Goal: Find specific page/section: Find specific page/section

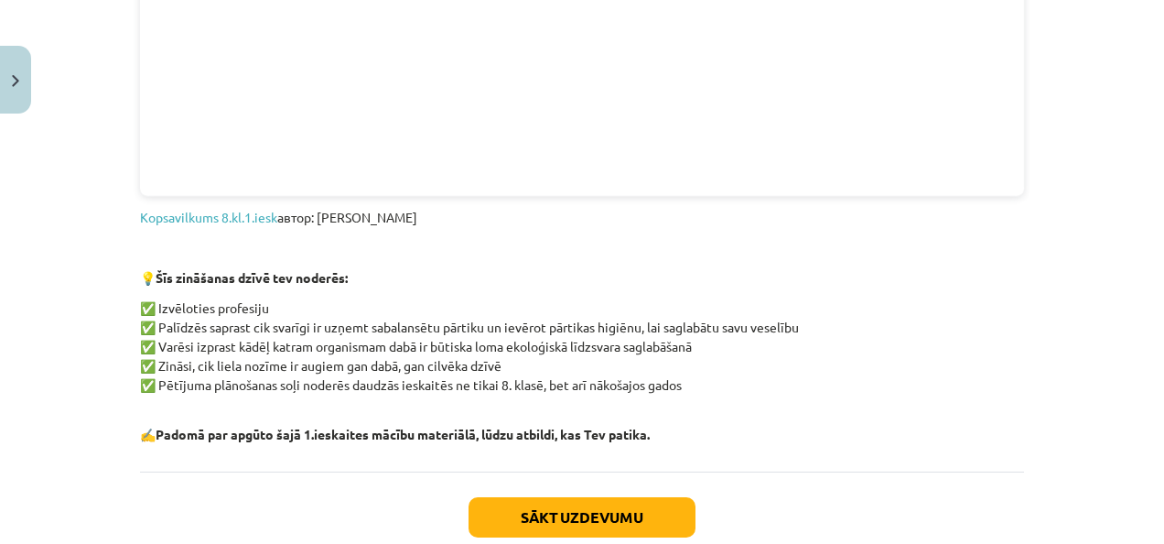
scroll to position [1650, 0]
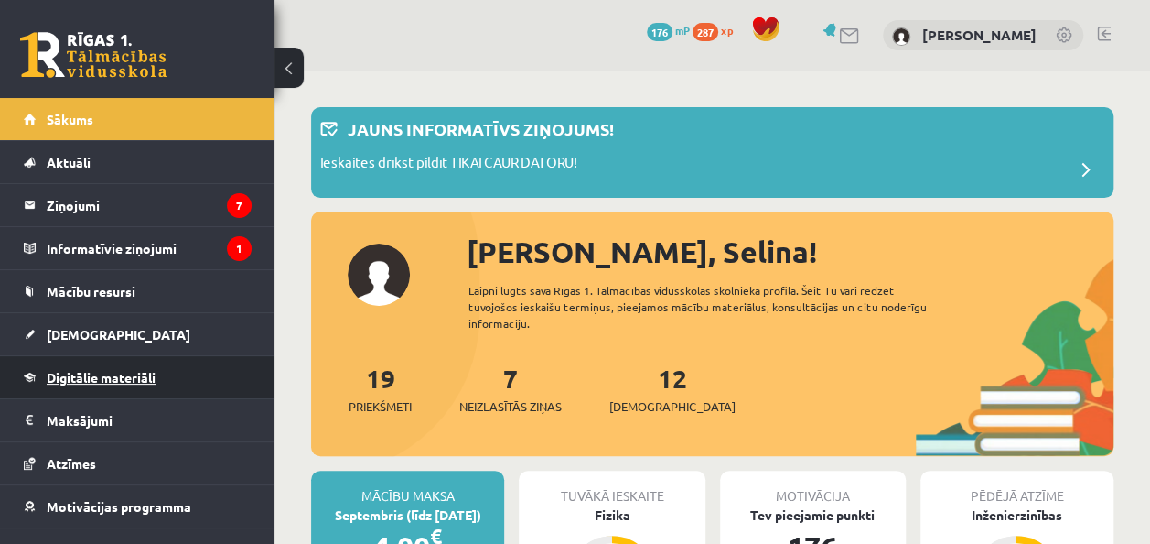
click at [182, 369] on link "Digitālie materiāli" at bounding box center [138, 377] width 228 height 42
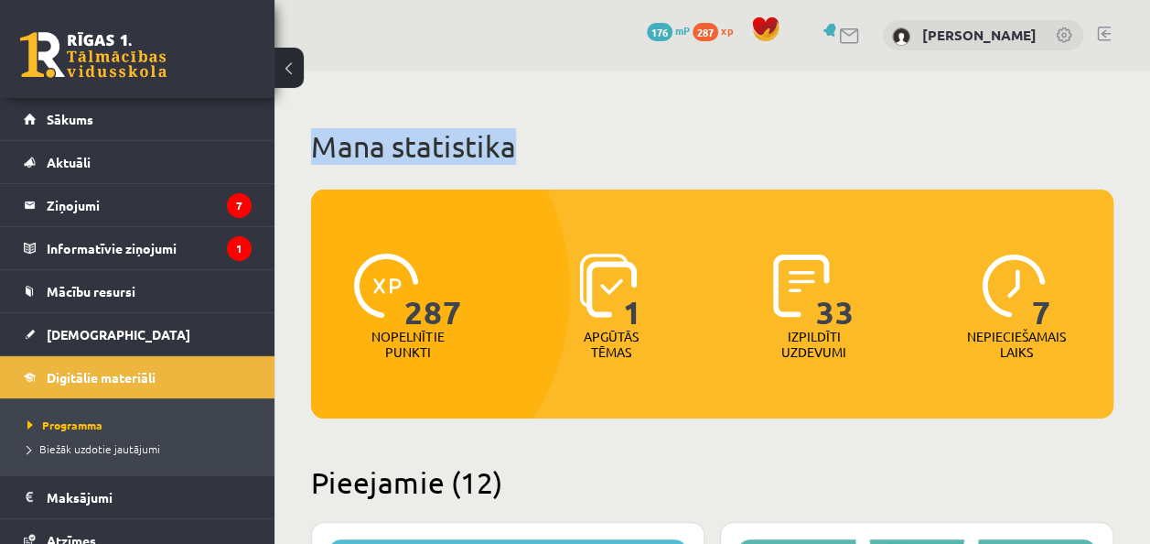
drag, startPoint x: 1146, startPoint y: 61, endPoint x: 1153, endPoint y: 140, distance: 79.0
click at [1149, 140] on html "0 Dāvanas 176 mP 287 xp Selina Zaglula Sākums Aktuāli Kā mācīties eSKOLĀ Kontak…" at bounding box center [575, 272] width 1150 height 544
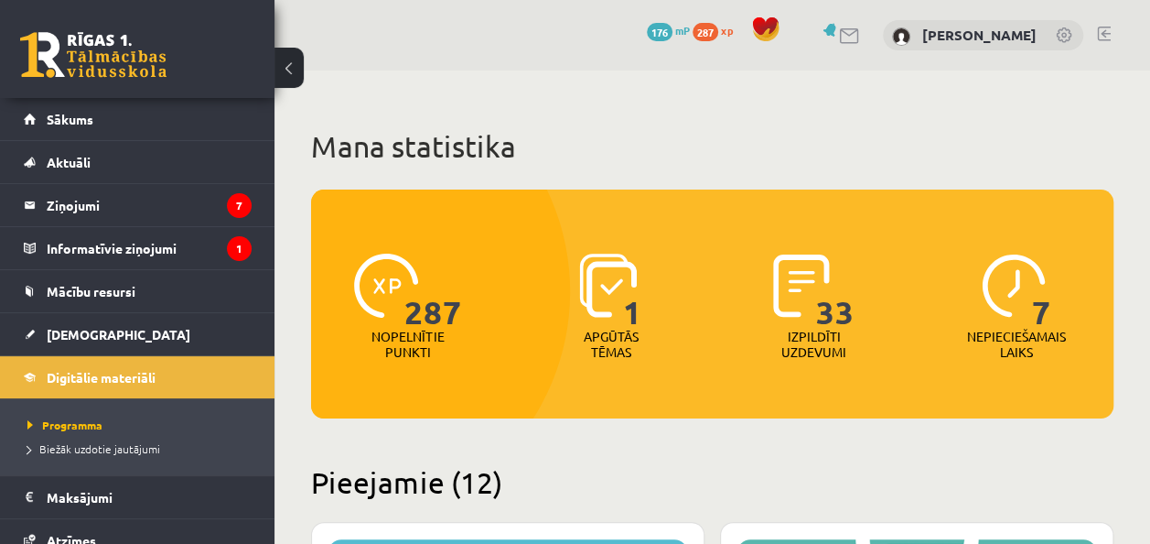
drag, startPoint x: 1153, startPoint y: 140, endPoint x: 906, endPoint y: 225, distance: 261.3
click at [906, 225] on div "287 Nopelnītie punkti 1 Apgūtās tēmas 33 Izpildīti uzdevumi 7 Nepieciešamais la…" at bounding box center [712, 279] width 802 height 181
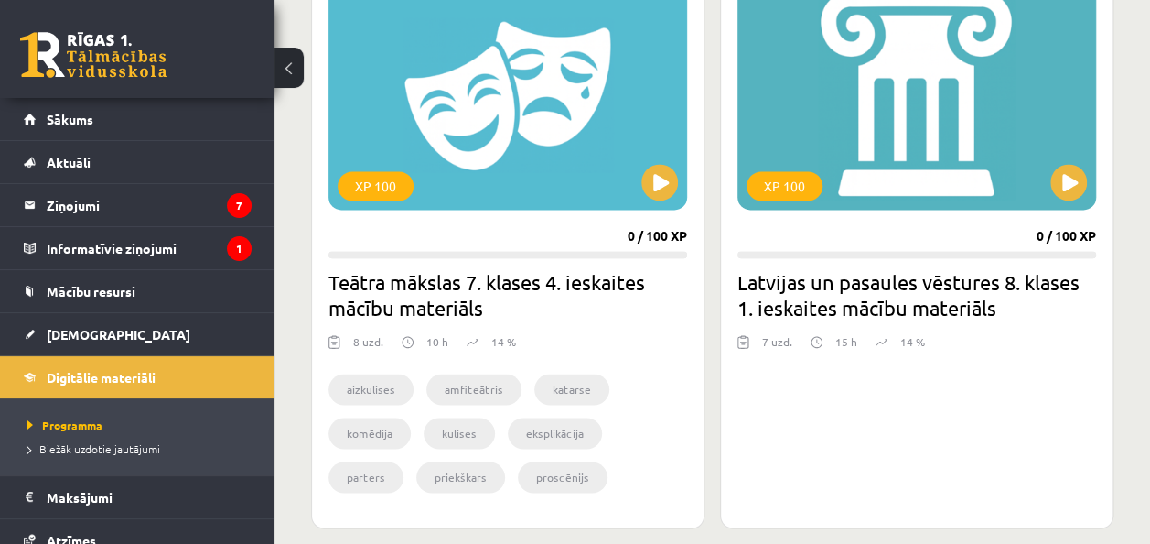
scroll to position [1160, 0]
